Goal: Task Accomplishment & Management: Manage account settings

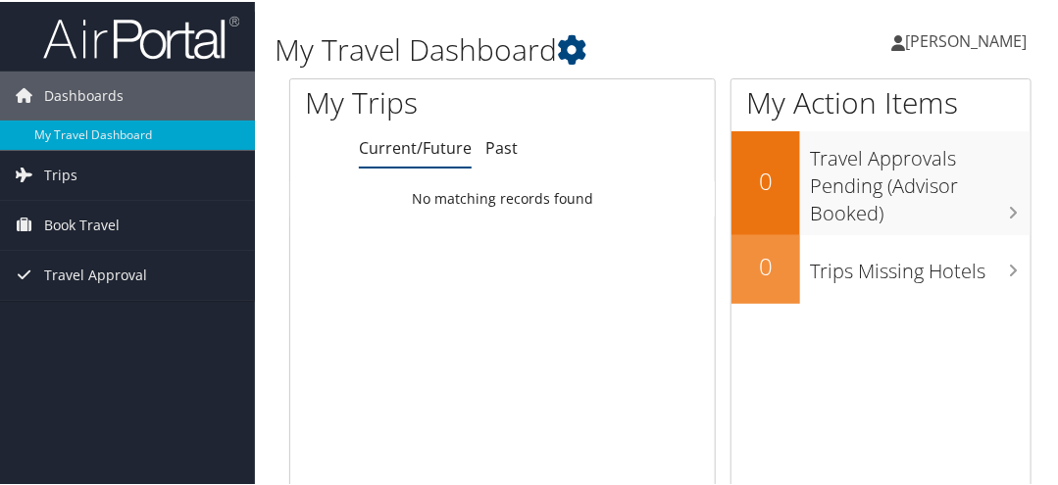
click at [951, 35] on span "[PERSON_NAME]" at bounding box center [966, 39] width 122 height 22
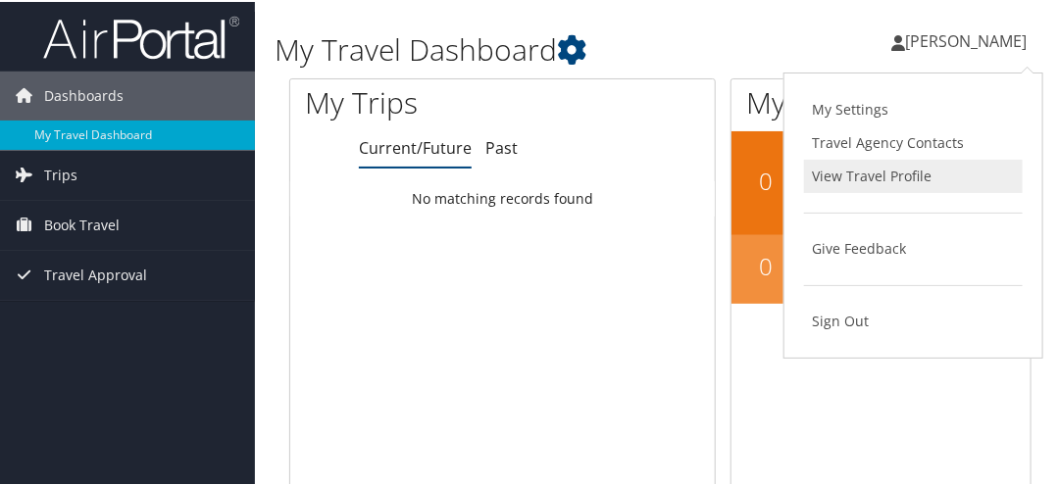
click at [875, 170] on link "View Travel Profile" at bounding box center [913, 174] width 219 height 33
